Goal: Information Seeking & Learning: Check status

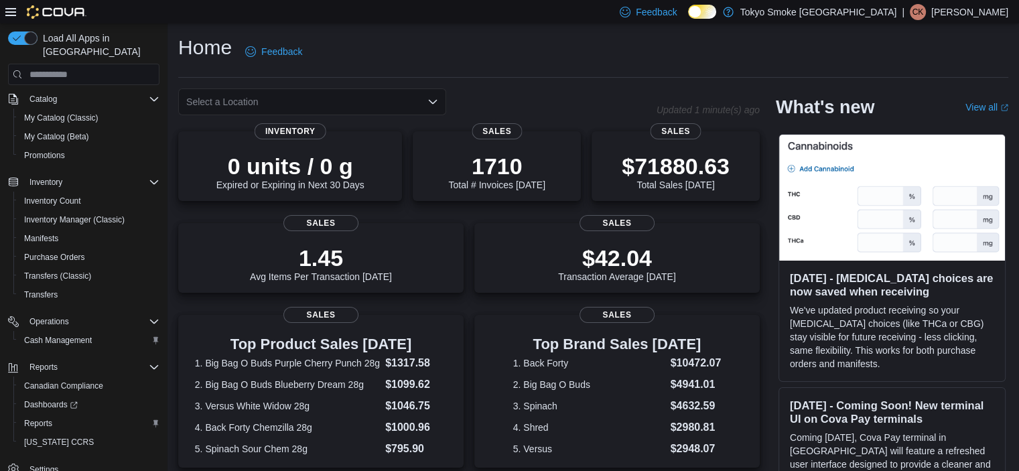
scroll to position [129, 0]
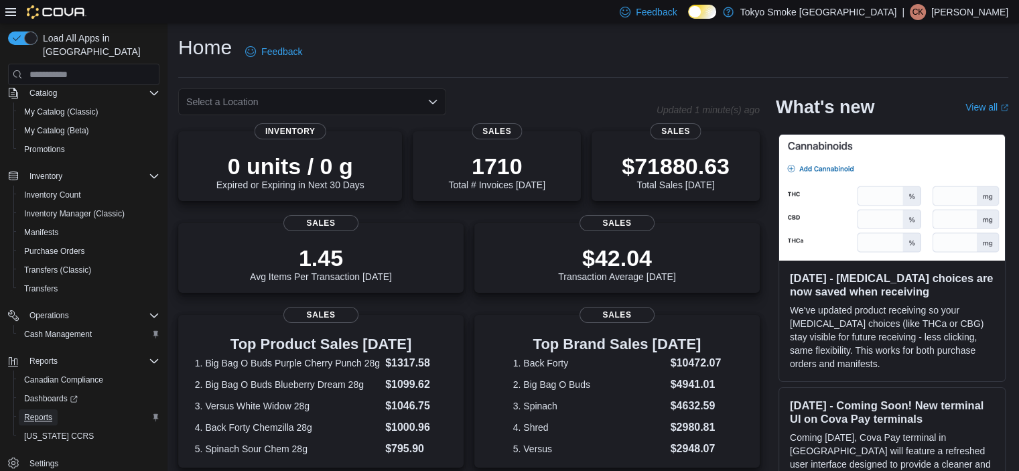
click at [48, 412] on span "Reports" at bounding box center [38, 417] width 28 height 11
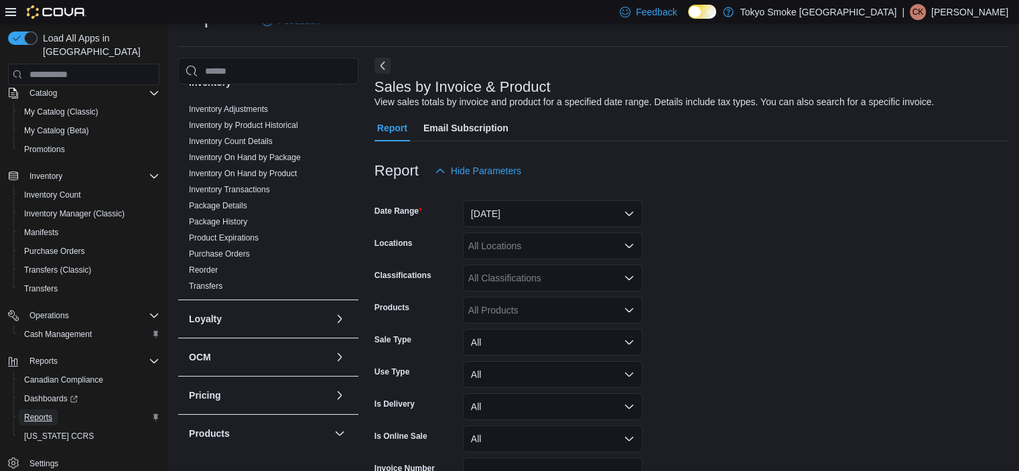
scroll to position [293, 0]
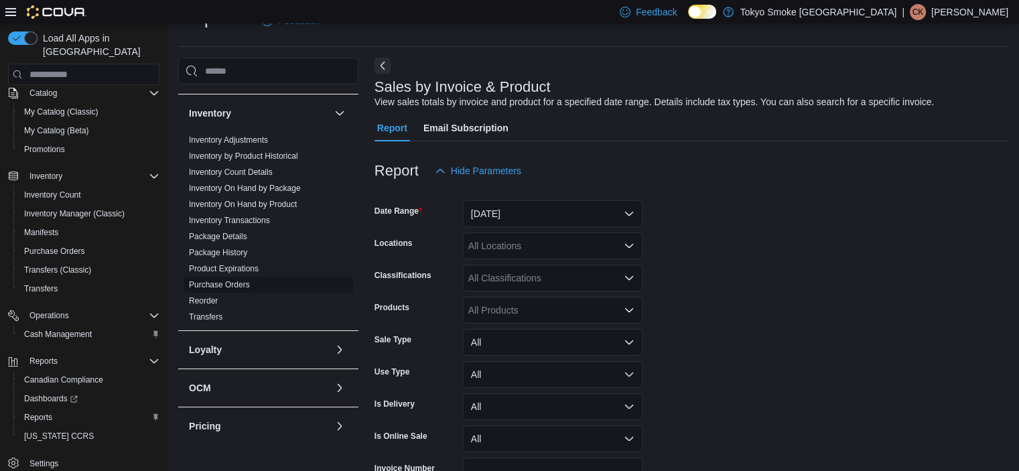
click at [235, 285] on link "Purchase Orders" at bounding box center [219, 284] width 61 height 9
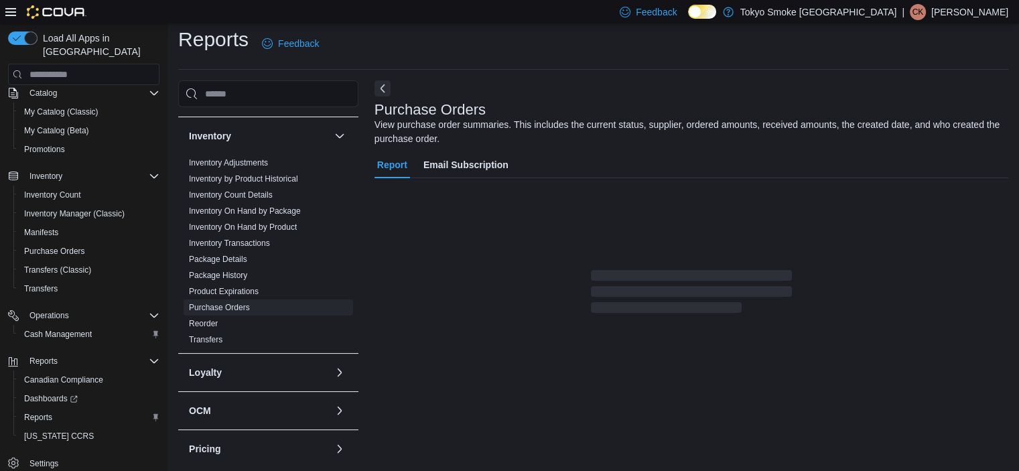
scroll to position [26, 0]
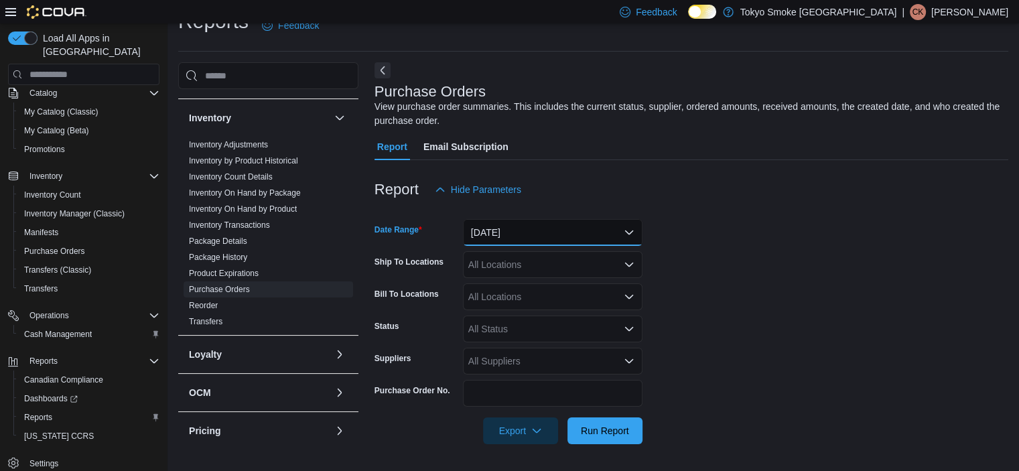
click at [505, 237] on button "[DATE]" at bounding box center [552, 232] width 179 height 27
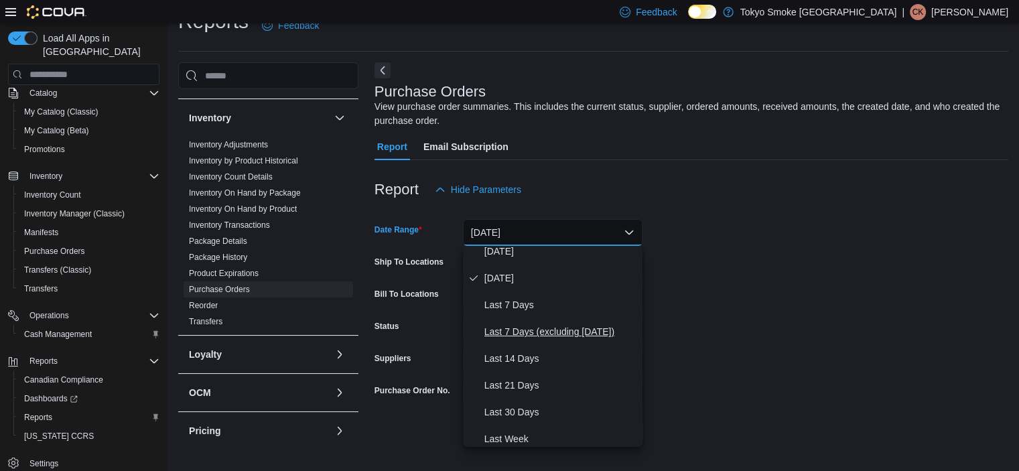
scroll to position [67, 0]
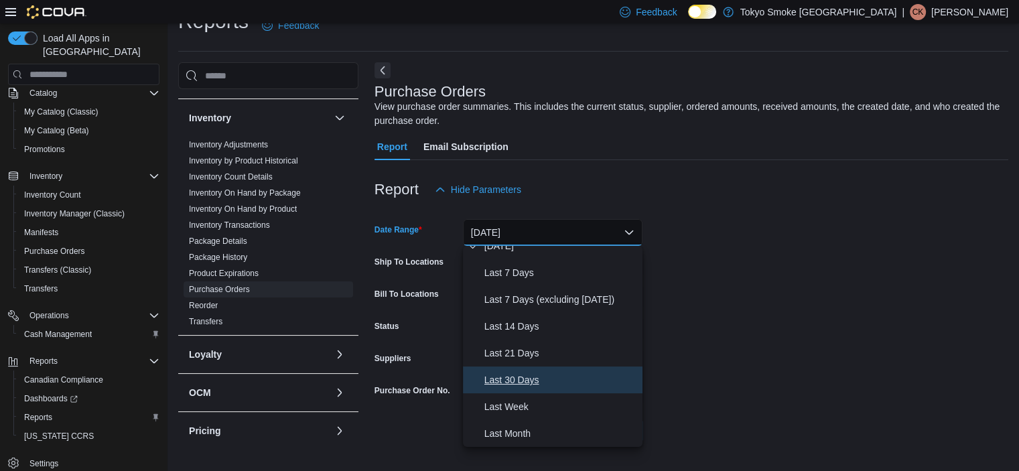
click at [526, 380] on span "Last 30 Days" at bounding box center [560, 380] width 153 height 16
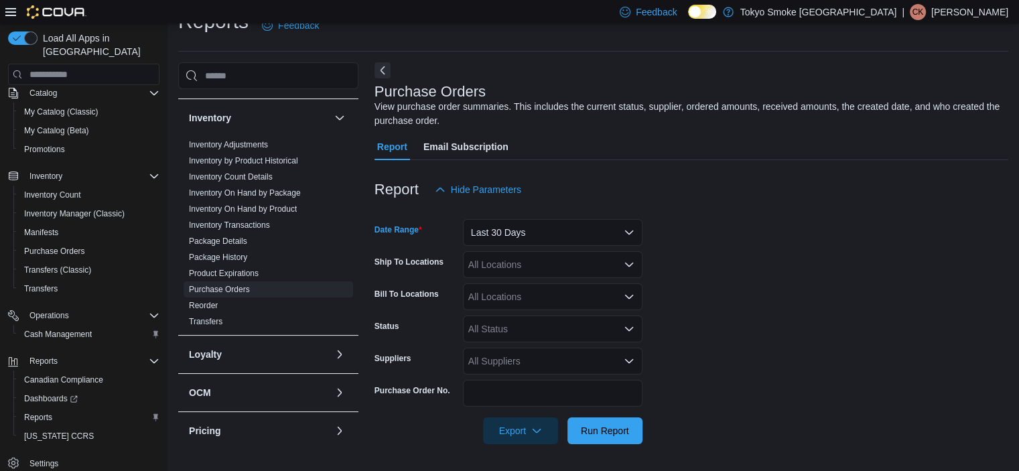
click at [496, 264] on div "All Locations" at bounding box center [552, 264] width 179 height 27
type input "***"
drag, startPoint x: 509, startPoint y: 288, endPoint x: 634, endPoint y: 260, distance: 127.7
click at [510, 288] on span "Humboldt 8th" at bounding box center [526, 287] width 56 height 13
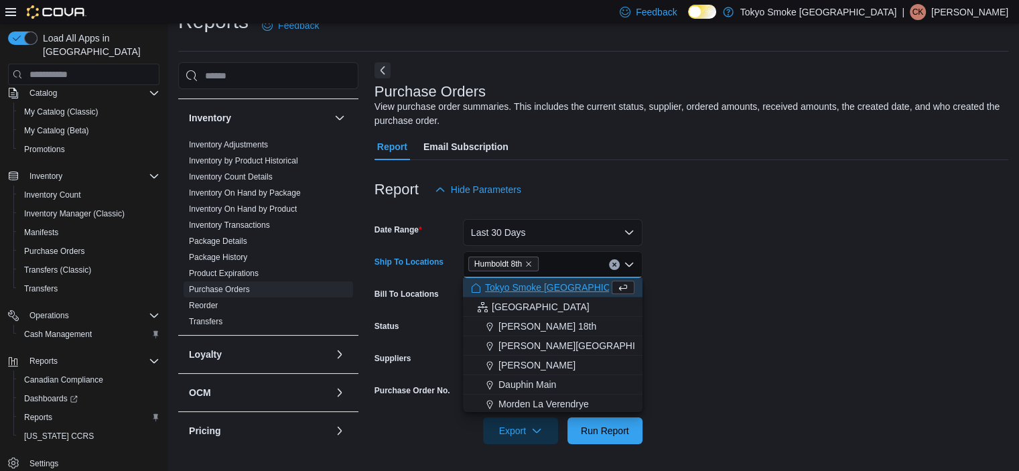
click at [711, 246] on form "Date Range Last 30 Days Ship To Locations [GEOGRAPHIC_DATA] 8th Combo box. Sele…" at bounding box center [691, 323] width 634 height 241
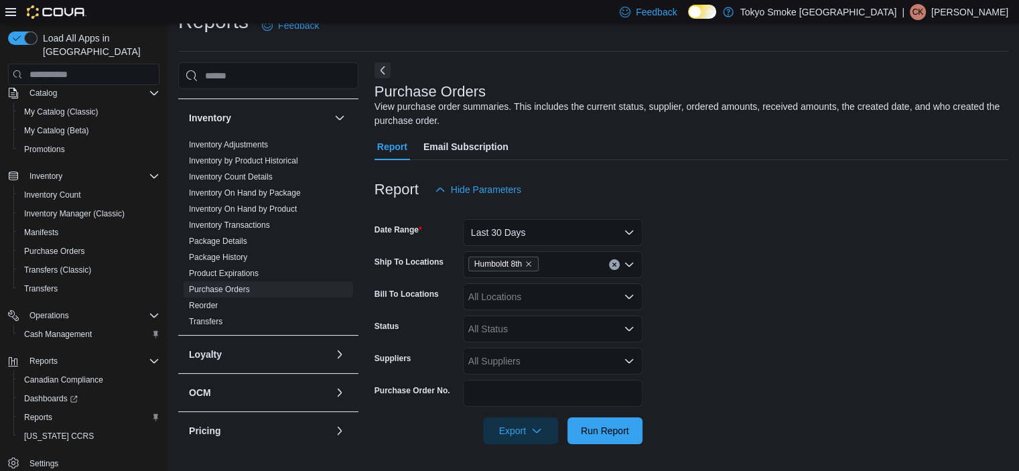
click at [494, 340] on div "All Status" at bounding box center [552, 328] width 179 height 27
type input "***"
click at [522, 301] on span "Submitted" at bounding box center [552, 304] width 163 height 13
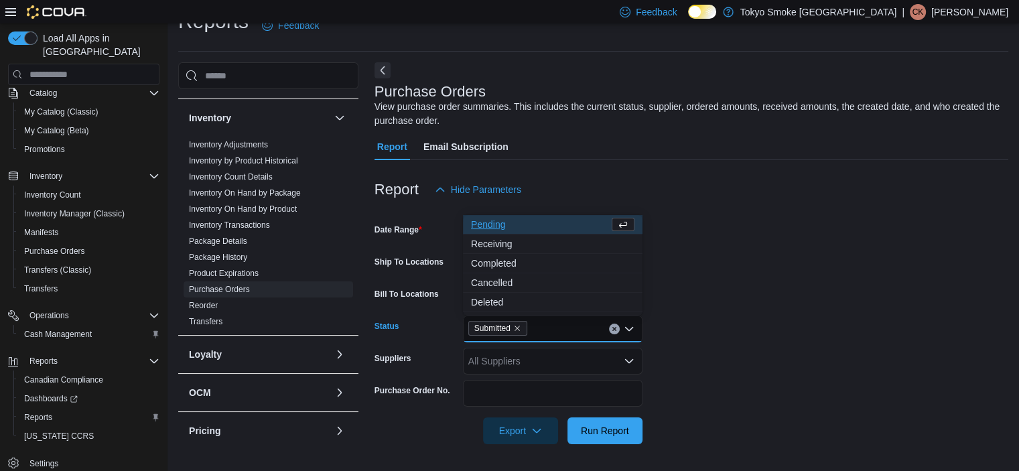
click at [670, 292] on form "Date Range Last 30 Days Ship To Locations [GEOGRAPHIC_DATA] 8th Bill To Locatio…" at bounding box center [691, 323] width 634 height 241
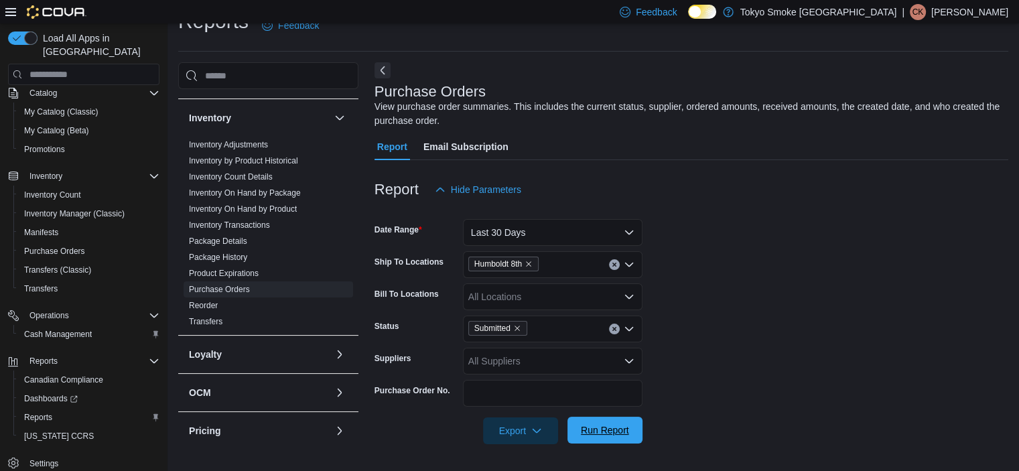
click at [605, 428] on span "Run Report" at bounding box center [605, 429] width 48 height 13
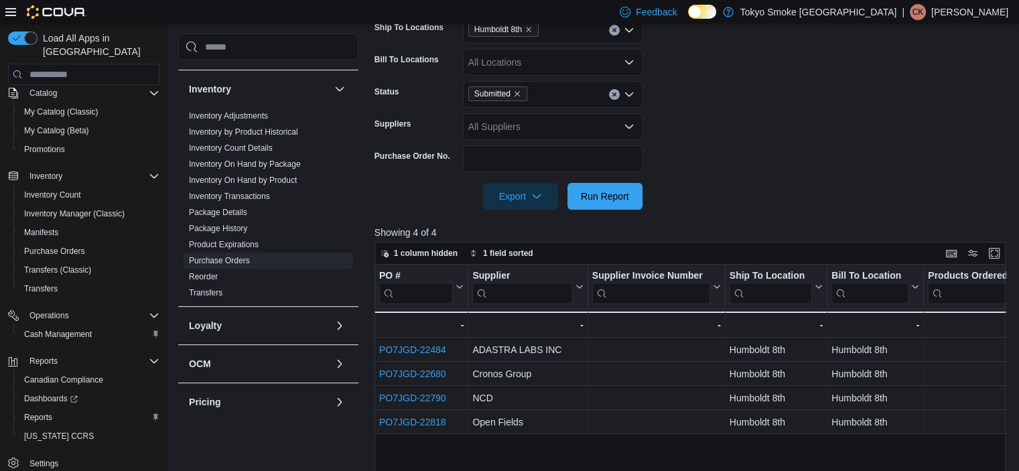
scroll to position [294, 0]
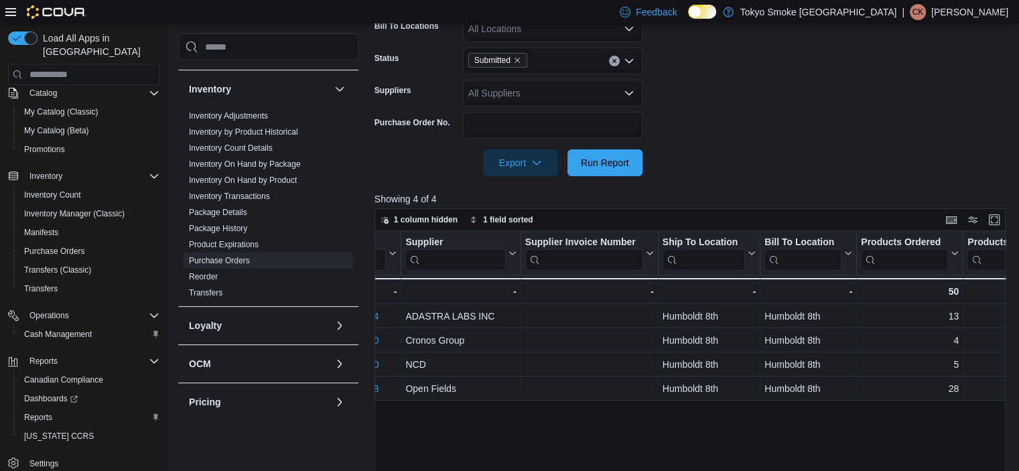
drag, startPoint x: 656, startPoint y: 441, endPoint x: 702, endPoint y: 441, distance: 45.5
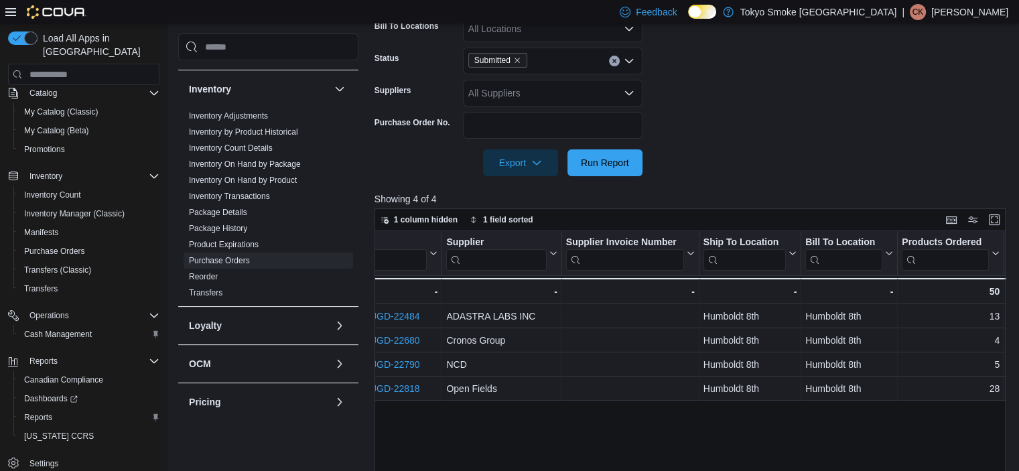
scroll to position [0, 0]
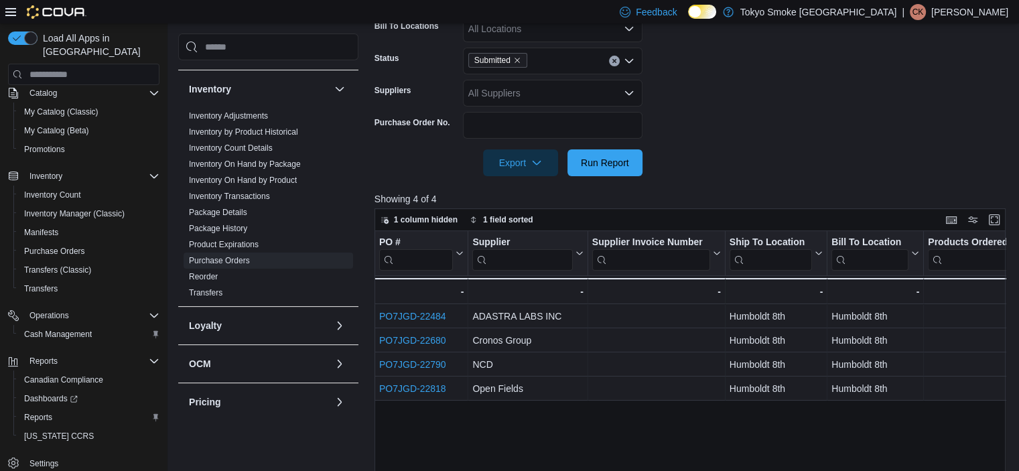
drag, startPoint x: 703, startPoint y: 439, endPoint x: 645, endPoint y: 435, distance: 57.7
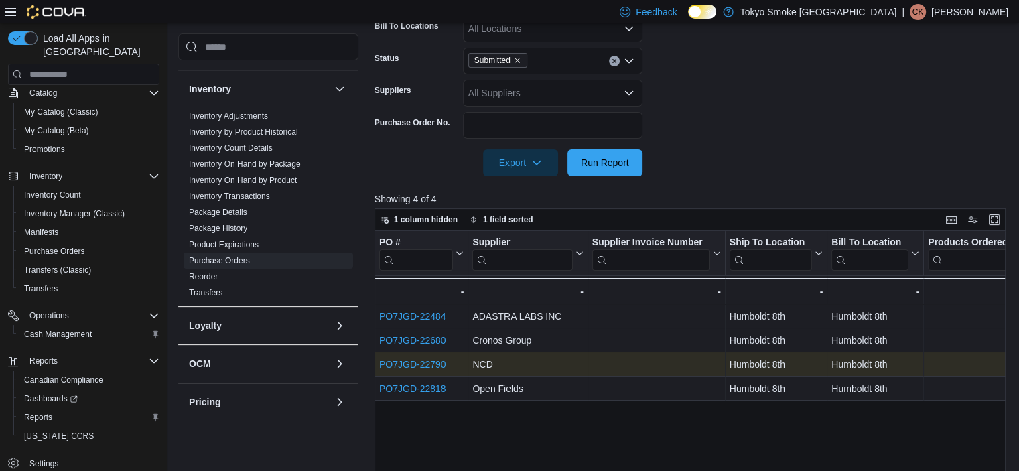
click at [433, 362] on link "PO7JGD-22790" at bounding box center [412, 364] width 67 height 11
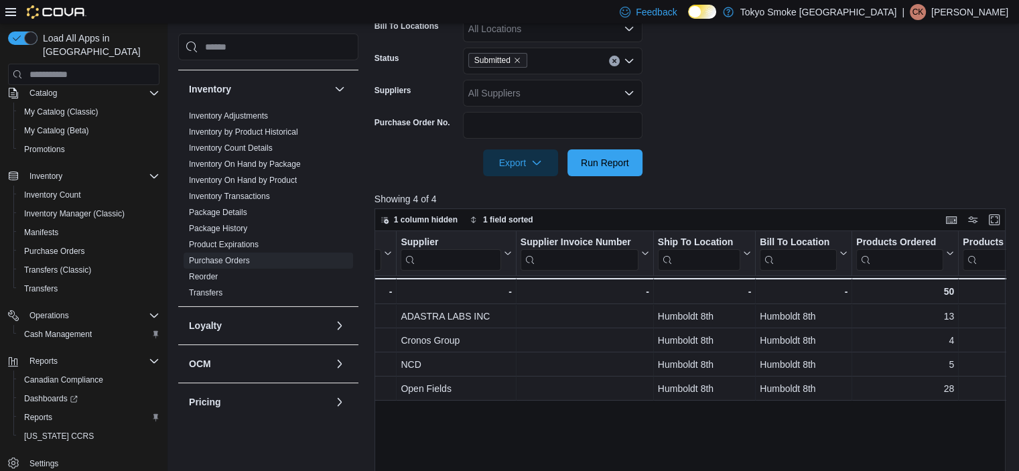
drag, startPoint x: 502, startPoint y: 431, endPoint x: 567, endPoint y: 429, distance: 65.0
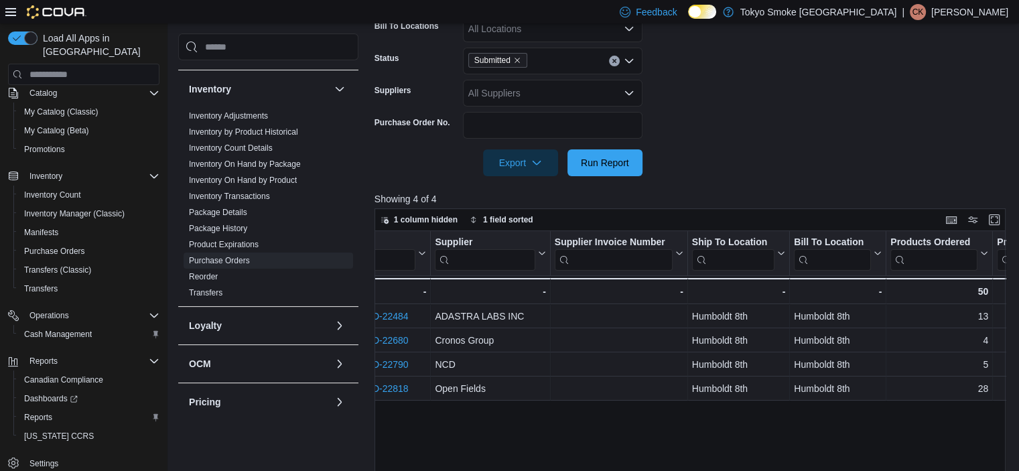
scroll to position [0, 13]
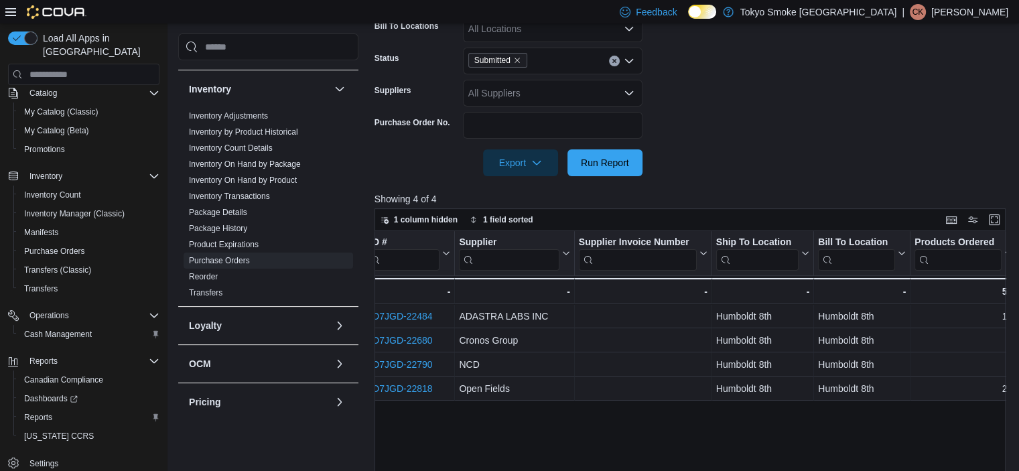
drag, startPoint x: 565, startPoint y: 436, endPoint x: 510, endPoint y: 436, distance: 54.9
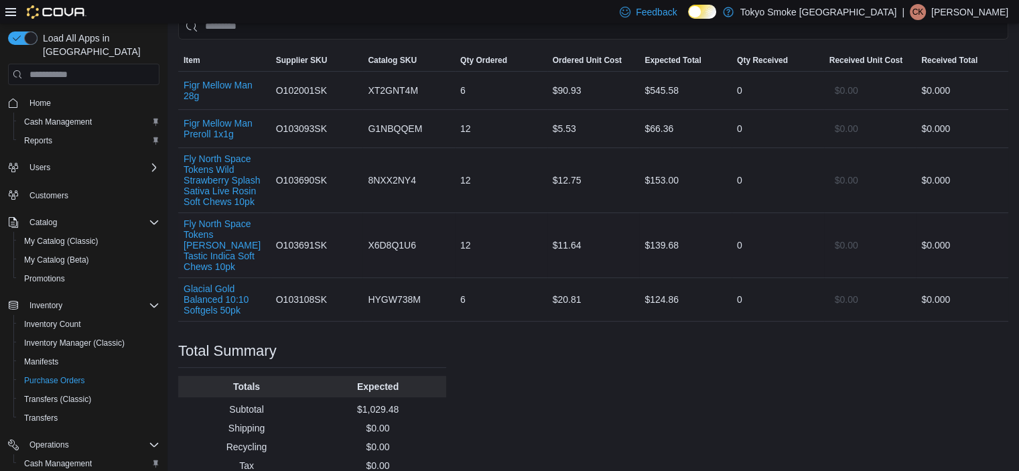
scroll to position [449, 0]
